Goal: Task Accomplishment & Management: Manage account settings

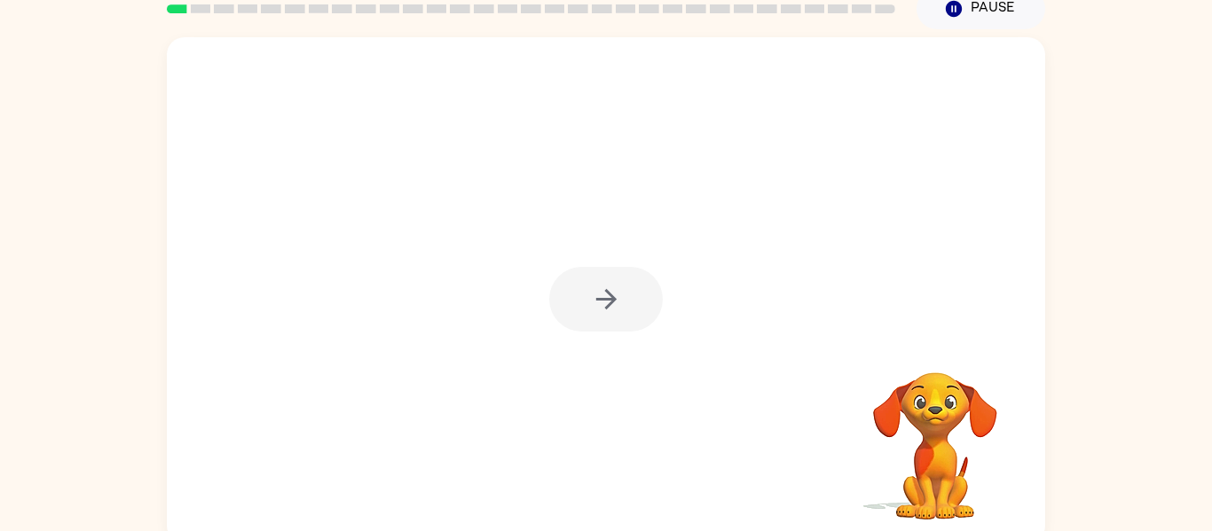
scroll to position [76, 0]
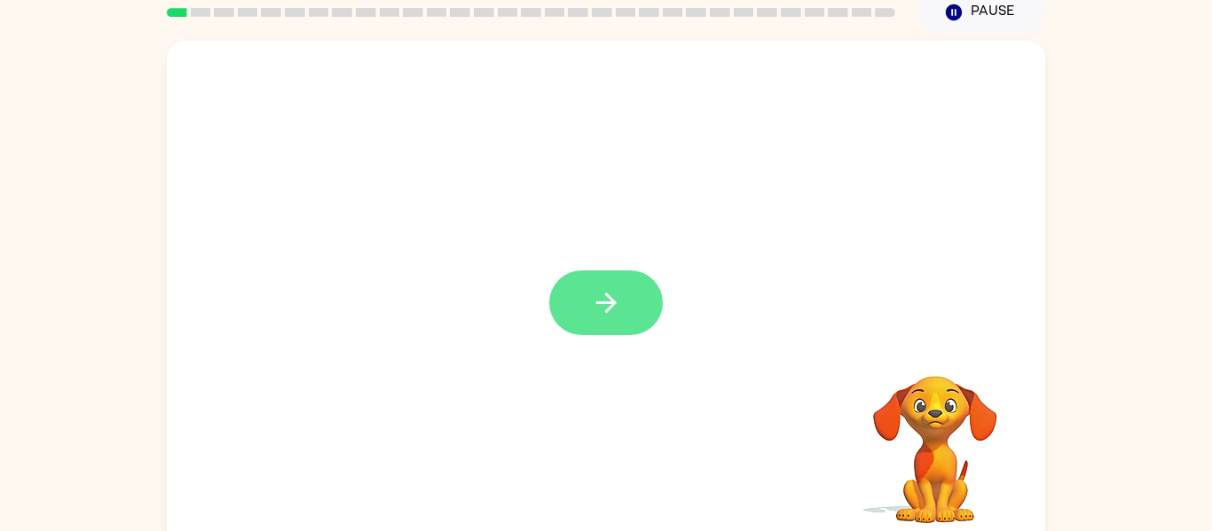
click at [580, 295] on button "button" at bounding box center [606, 303] width 114 height 65
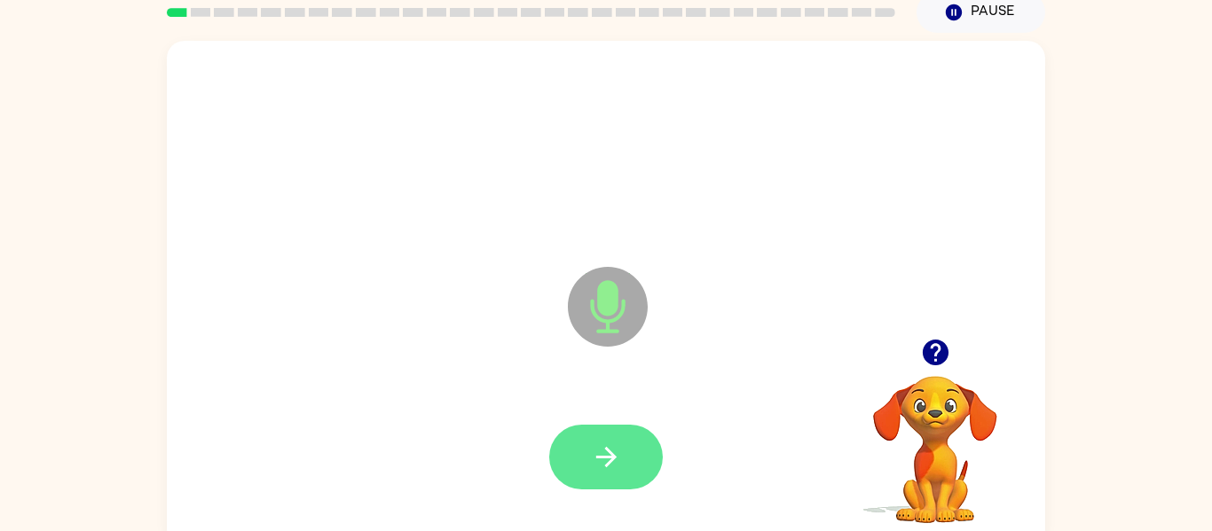
click at [587, 438] on button "button" at bounding box center [606, 457] width 114 height 65
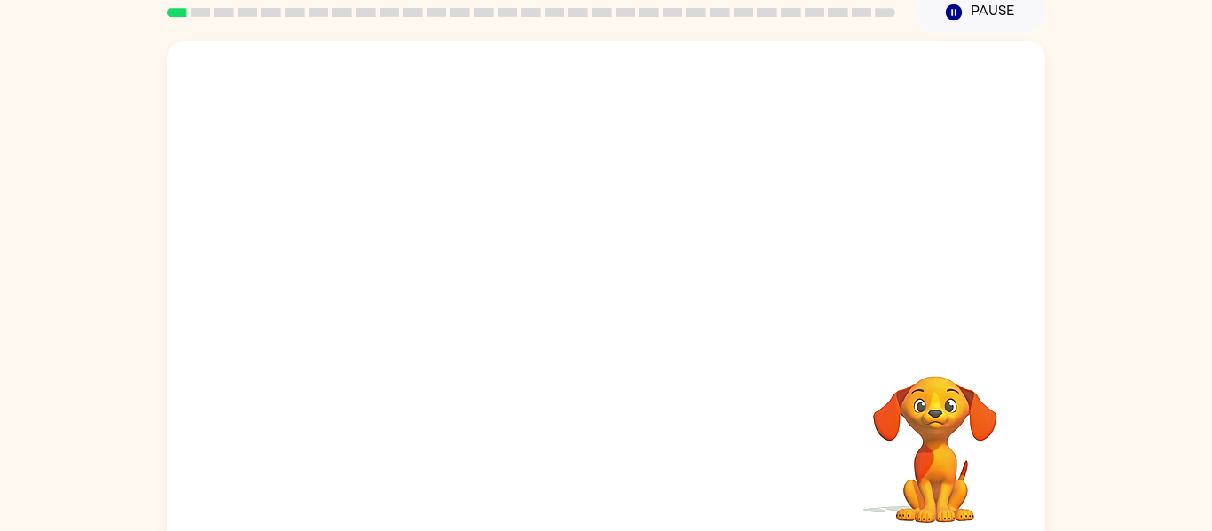
click at [587, 438] on div "Your browser must support playing .mp4 files to use Literably. Please try using…" at bounding box center [606, 294] width 878 height 506
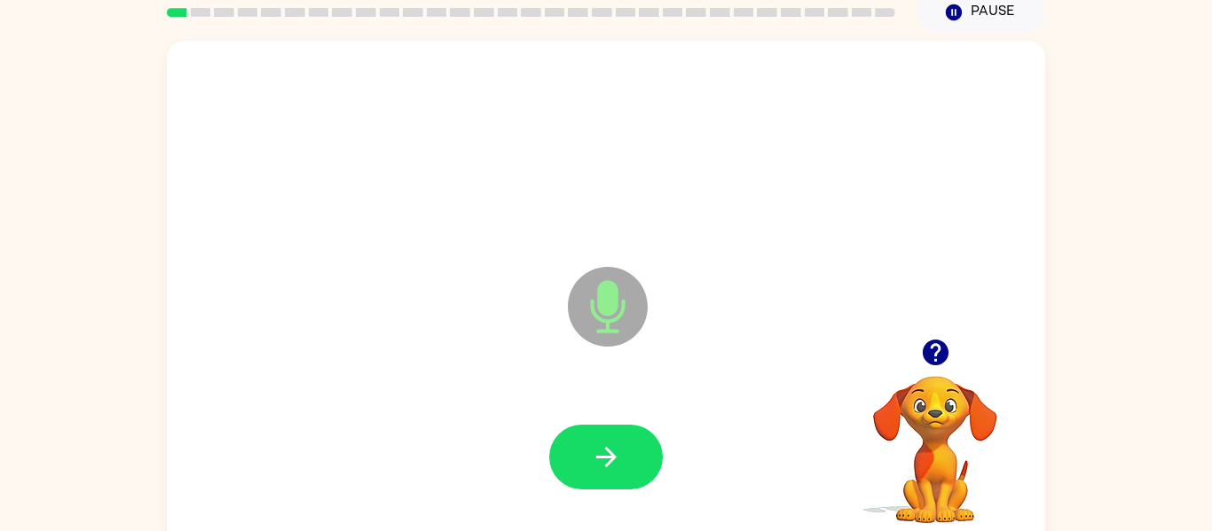
click at [587, 438] on button "button" at bounding box center [606, 457] width 114 height 65
click at [591, 461] on icon "button" at bounding box center [606, 457] width 31 height 31
click at [600, 452] on icon "button" at bounding box center [606, 457] width 31 height 31
click at [610, 442] on icon "button" at bounding box center [606, 457] width 31 height 31
click at [942, 348] on icon "button" at bounding box center [934, 353] width 26 height 26
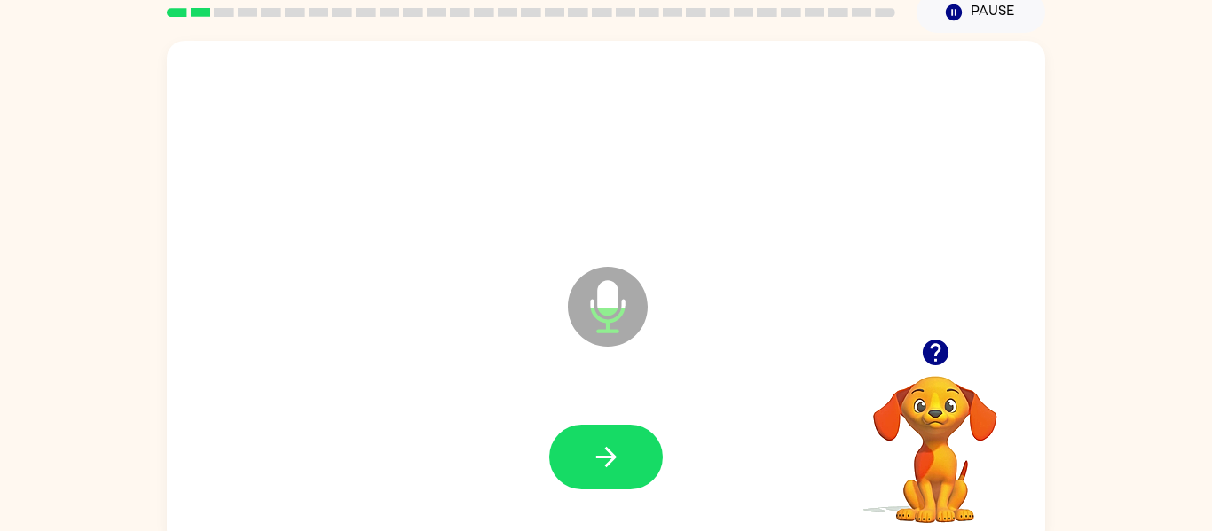
click at [605, 396] on div at bounding box center [605, 457] width 843 height 145
click at [613, 442] on icon "button" at bounding box center [606, 457] width 31 height 31
click at [935, 350] on icon "button" at bounding box center [934, 353] width 26 height 26
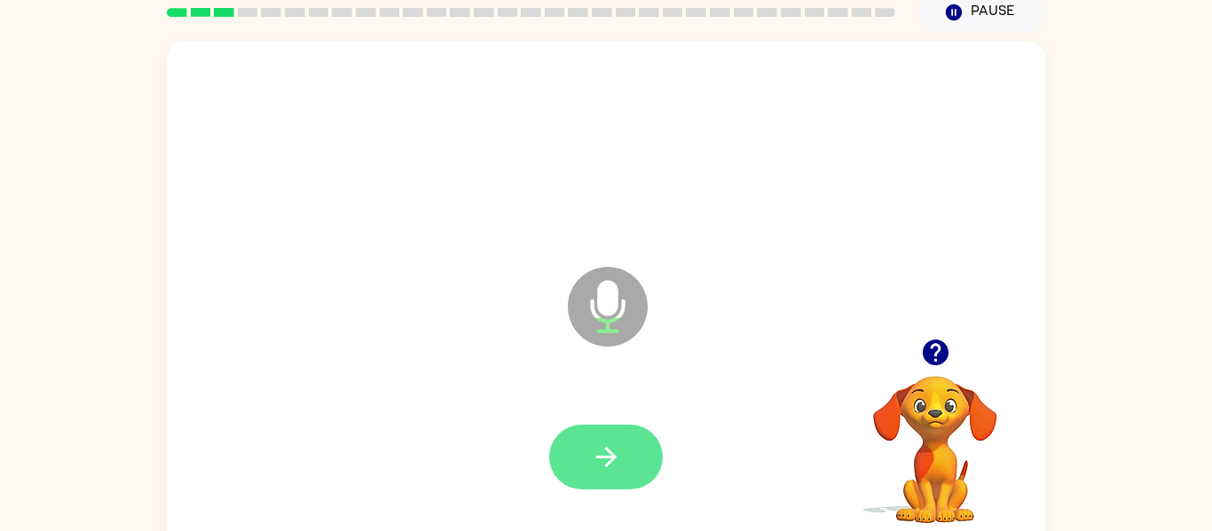
click at [598, 442] on icon "button" at bounding box center [606, 457] width 31 height 31
click at [610, 447] on icon "button" at bounding box center [606, 457] width 31 height 31
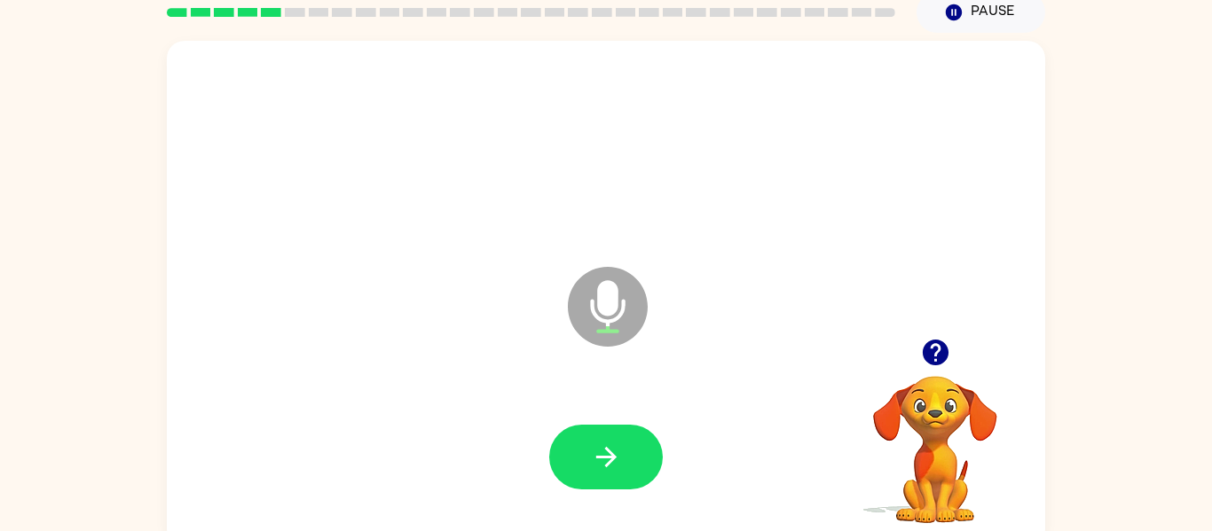
click at [610, 447] on icon "button" at bounding box center [606, 457] width 31 height 31
click at [942, 346] on icon "button" at bounding box center [934, 353] width 26 height 26
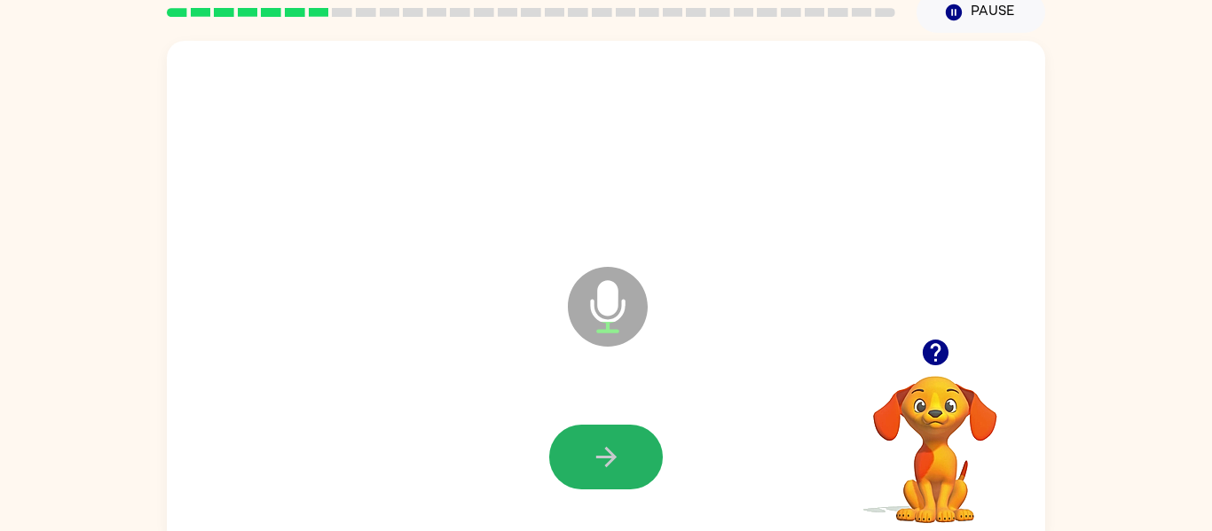
click at [584, 452] on button "button" at bounding box center [606, 457] width 114 height 65
click at [608, 457] on icon "button" at bounding box center [605, 457] width 20 height 20
click at [611, 453] on icon "button" at bounding box center [605, 457] width 20 height 20
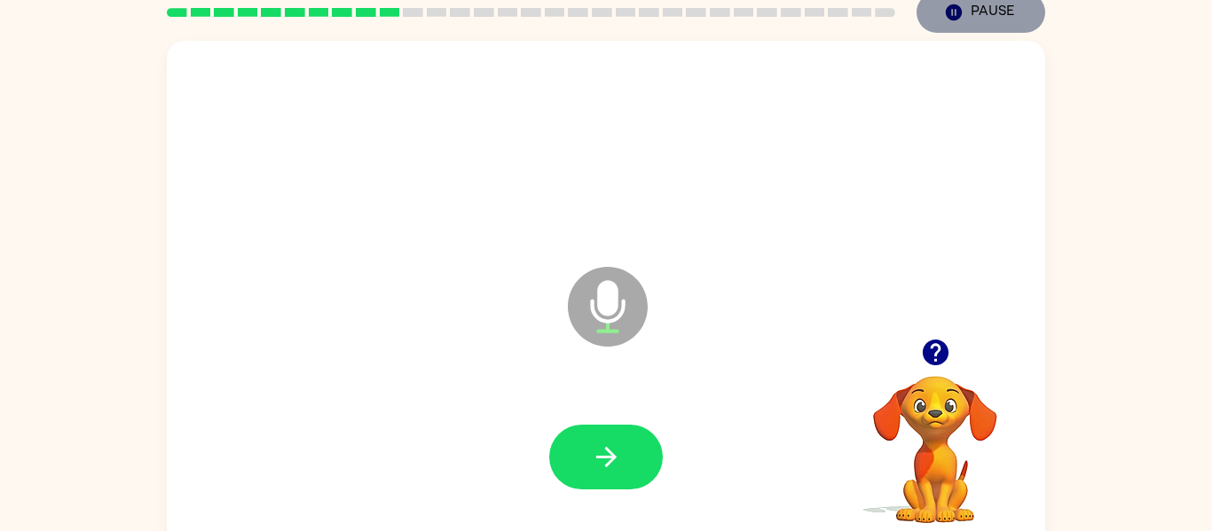
click at [955, 12] on icon "button" at bounding box center [953, 12] width 16 height 16
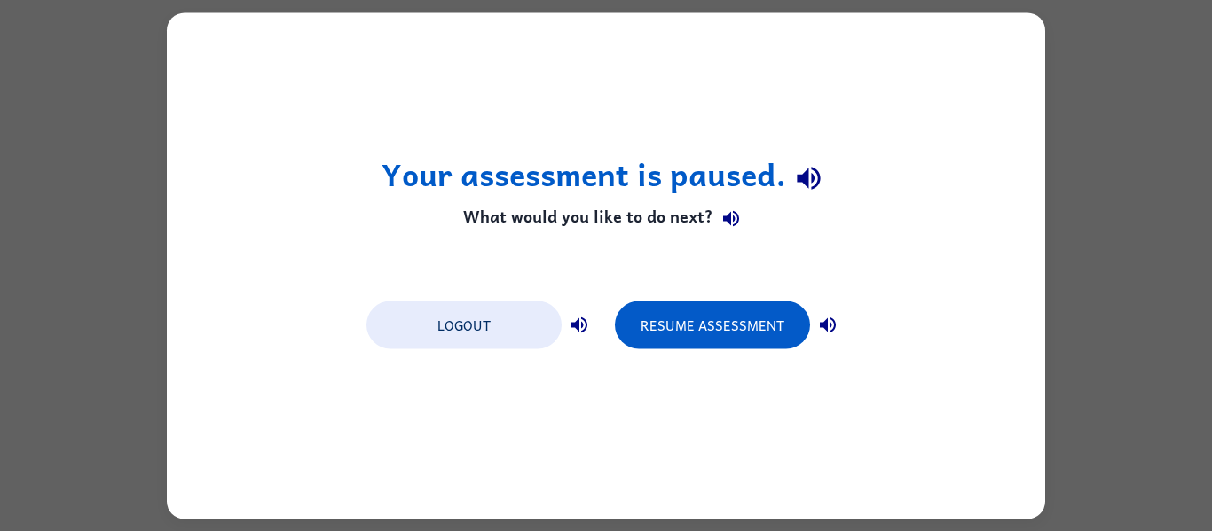
scroll to position [0, 0]
click at [477, 319] on button "Logout" at bounding box center [463, 325] width 195 height 48
